Goal: Obtain resource: Obtain resource

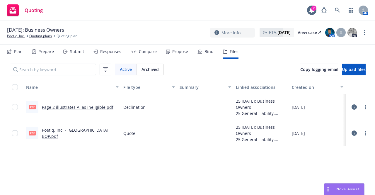
click at [90, 108] on link "Page 2 illustrates AI as ineligible.pdf" at bounding box center [78, 107] width 72 height 6
click at [80, 135] on link "Poetiq, Inc. - [GEOGRAPHIC_DATA] BOP.pdf" at bounding box center [75, 133] width 67 height 12
click at [15, 36] on link "Poetiq, Inc." at bounding box center [16, 35] width 18 height 5
